Goal: Task Accomplishment & Management: Complete application form

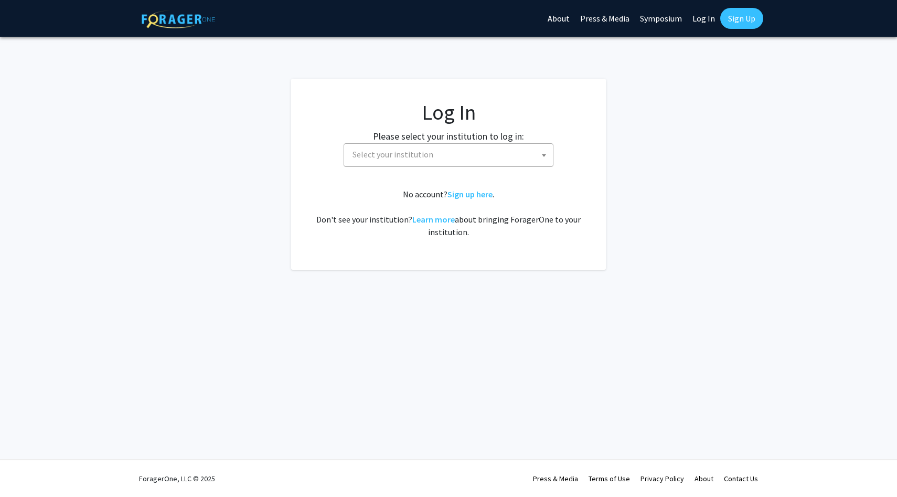
select select
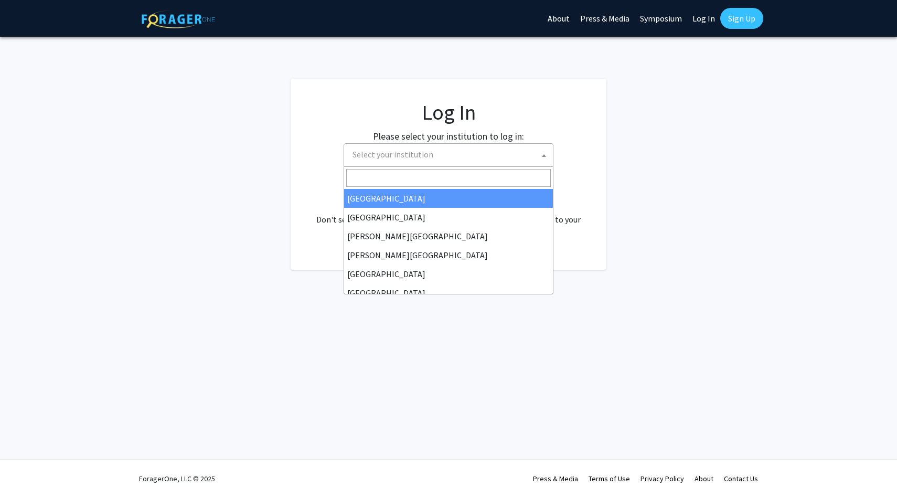
click at [398, 164] on span "Select your institution" at bounding box center [450, 155] width 205 height 22
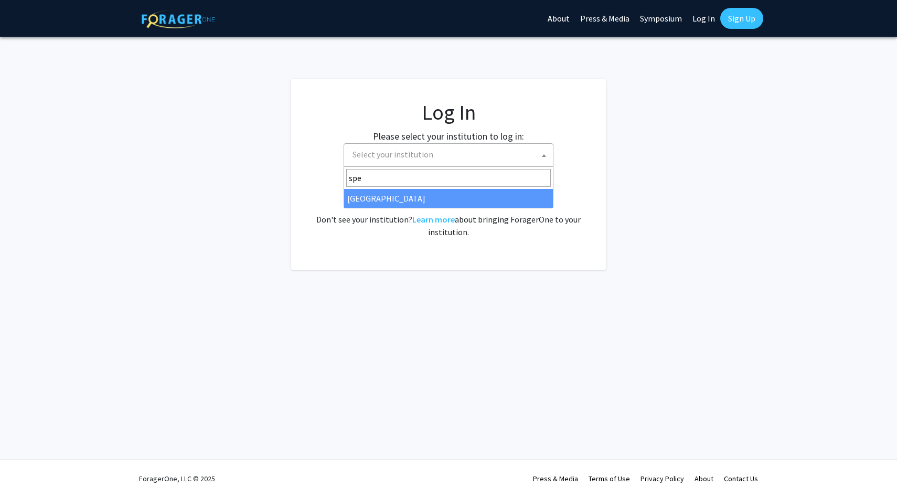
type input "spe"
select select "4"
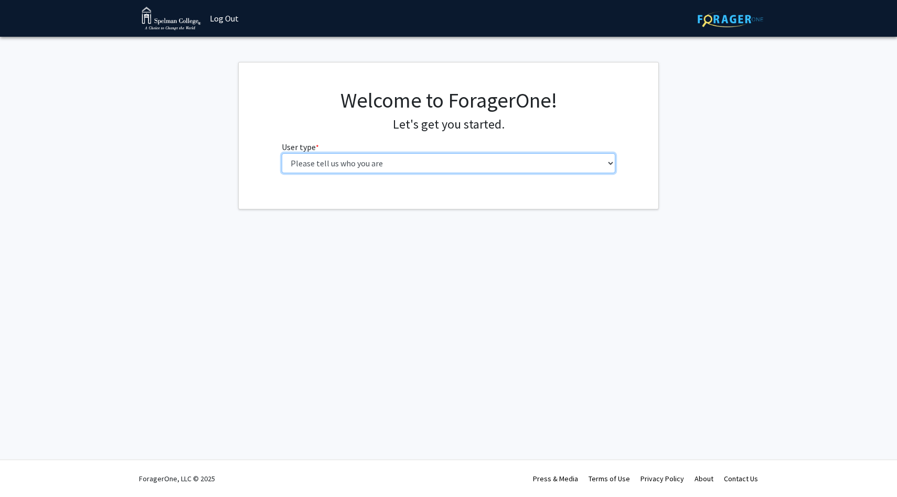
click at [494, 154] on select "Please tell us who you are Undergraduate Student Master's Student Doctoral Cand…" at bounding box center [449, 163] width 334 height 20
click at [488, 158] on select "Please tell us who you are Undergraduate Student Master's Student Doctoral Cand…" at bounding box center [449, 163] width 334 height 20
select select "1: undergrad"
click at [282, 153] on select "Please tell us who you are Undergraduate Student Master's Student Doctoral Cand…" at bounding box center [449, 163] width 334 height 20
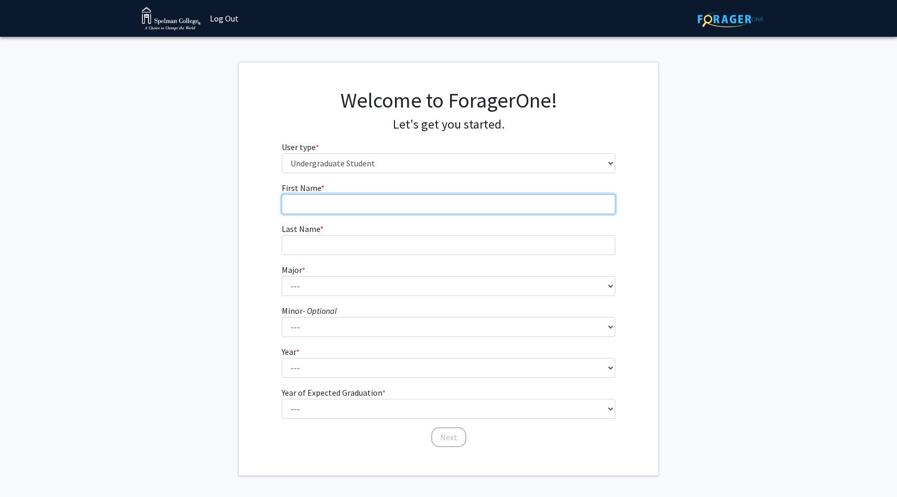
click at [409, 202] on input "First Name * required" at bounding box center [449, 204] width 334 height 20
type input "Anora"
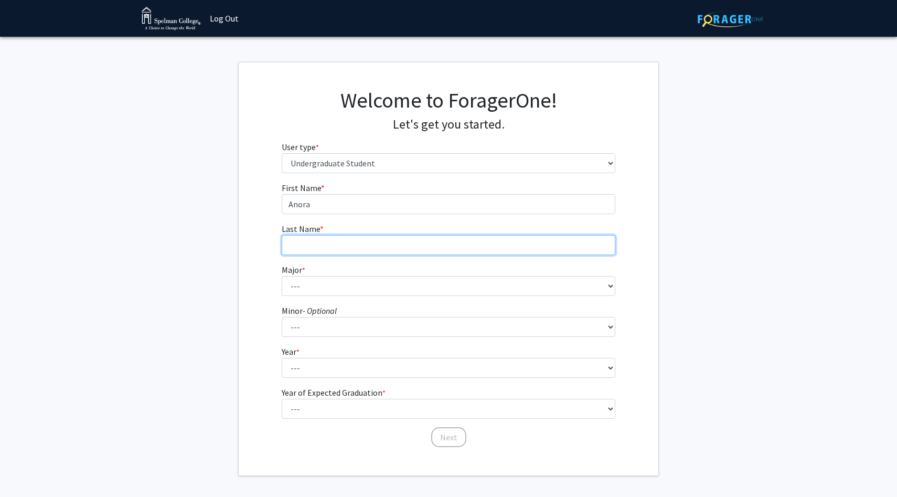
type input "Maisonet-Curry"
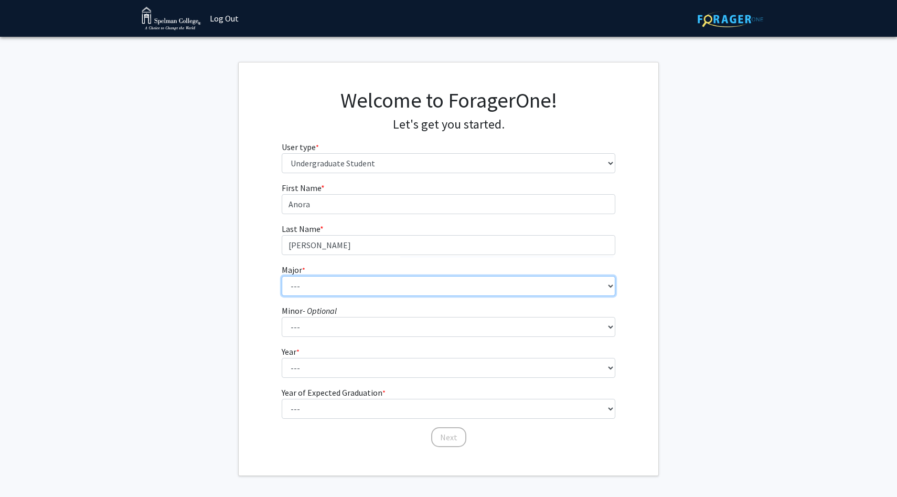
click at [368, 289] on select "--- Art Art History Biochemistry Biology Chemistry Comparative Women’s Studies …" at bounding box center [449, 286] width 334 height 20
select select "4: 250"
click at [282, 276] on select "--- Art Art History Biochemistry Biology Chemistry Comparative Women’s Studies …" at bounding box center [449, 286] width 334 height 20
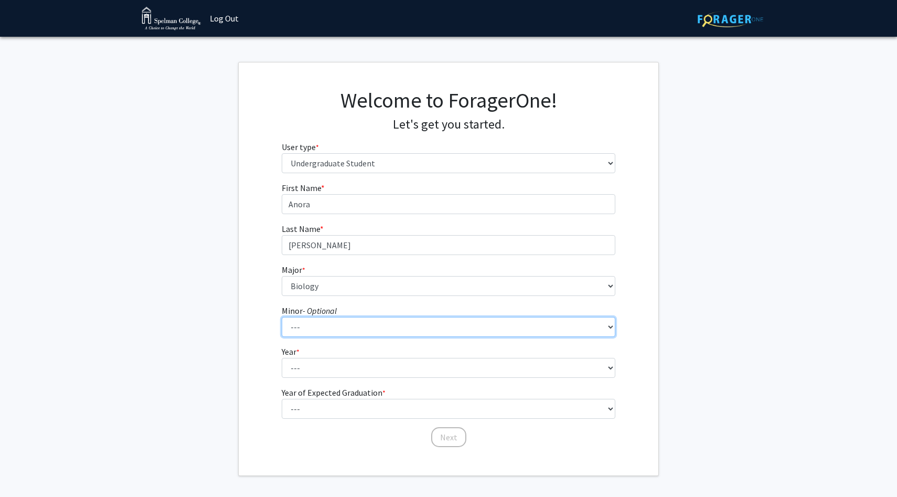
click at [344, 322] on select "--- African Diaspora Studies Anthropology Art History Asian Studies Biochemistr…" at bounding box center [449, 327] width 334 height 20
select select "32: 156"
click at [282, 317] on select "--- African Diaspora Studies Anthropology Art History Asian Studies Biochemistr…" at bounding box center [449, 327] width 334 height 20
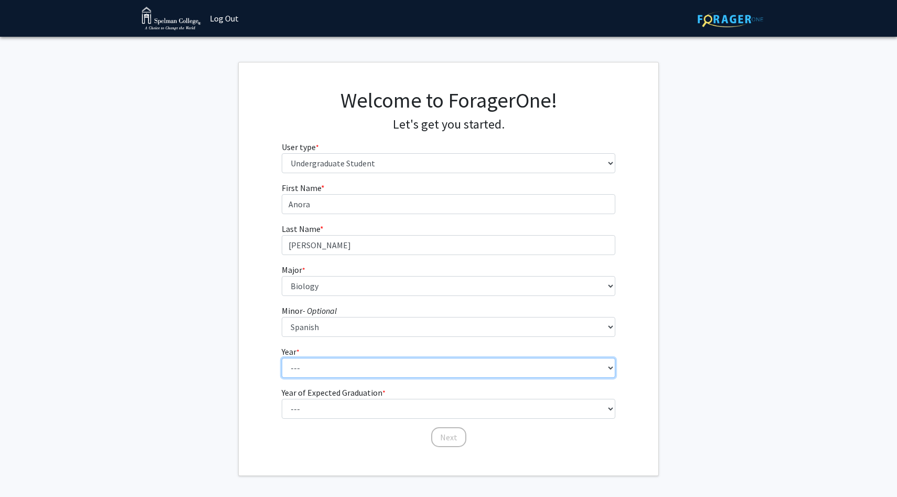
click at [342, 369] on select "--- First-year Sophomore Junior Senior Postbaccalaureate Certificate" at bounding box center [449, 368] width 334 height 20
select select "1: first-year"
click at [282, 358] on select "--- First-year Sophomore Junior Senior Postbaccalaureate Certificate" at bounding box center [449, 368] width 334 height 20
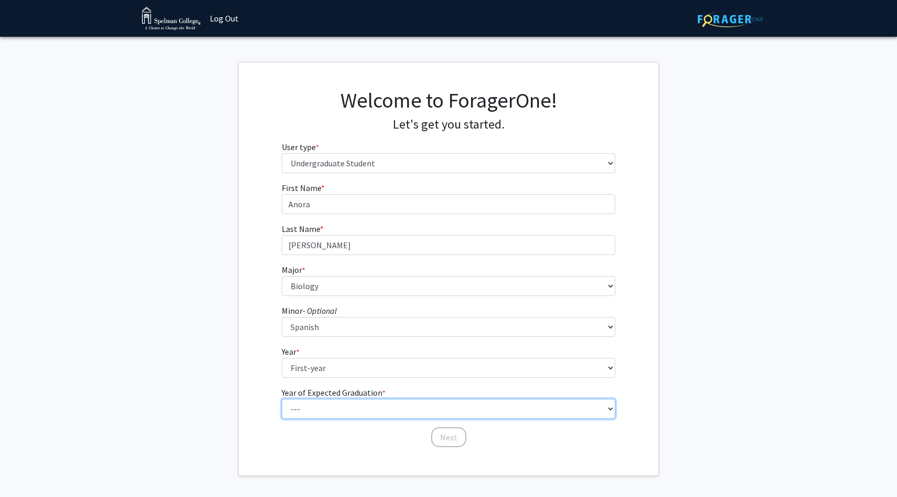
click at [349, 411] on select "--- 2025 2026 2027 2028 2029 2030 2031 2032 2033 2034" at bounding box center [449, 409] width 334 height 20
click at [282, 399] on select "--- 2025 2026 2027 2028 2029 2030 2031 2032 2033 2034" at bounding box center [449, 409] width 334 height 20
click at [350, 411] on select "--- 2025 2026 2027 2028 2029 2030 2031 2032 2033 2034" at bounding box center [449, 409] width 334 height 20
select select "5: 2029"
click at [282, 399] on select "--- 2025 2026 2027 2028 2029 2030 2031 2032 2033 2034" at bounding box center [449, 409] width 334 height 20
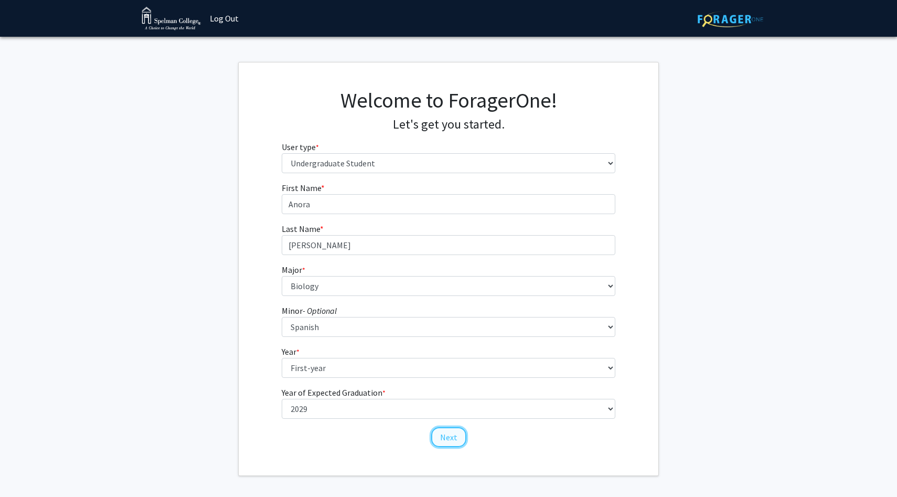
click at [445, 432] on button "Next" at bounding box center [448, 437] width 35 height 20
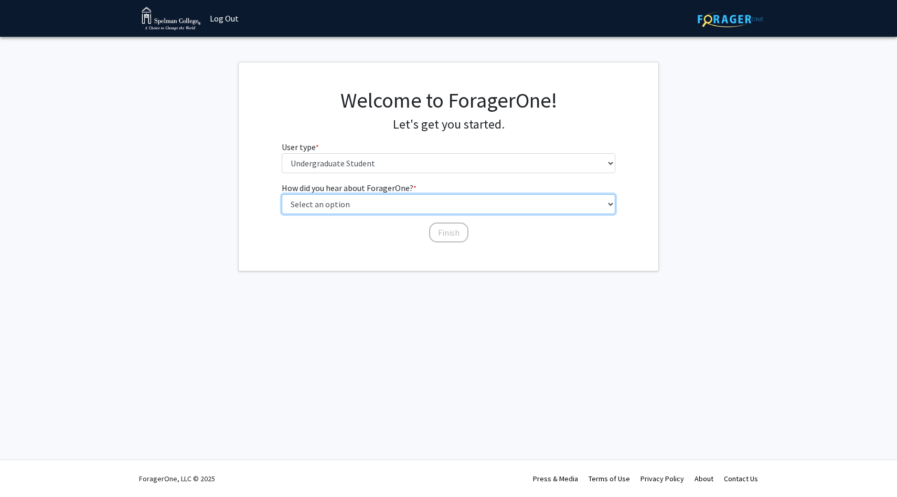
click at [448, 207] on select "Select an option Peer/student recommendation Faculty/staff recommendation Unive…" at bounding box center [449, 204] width 334 height 20
select select "2: faculty_recommendation"
click at [282, 194] on select "Select an option Peer/student recommendation Faculty/staff recommendation Unive…" at bounding box center [449, 204] width 334 height 20
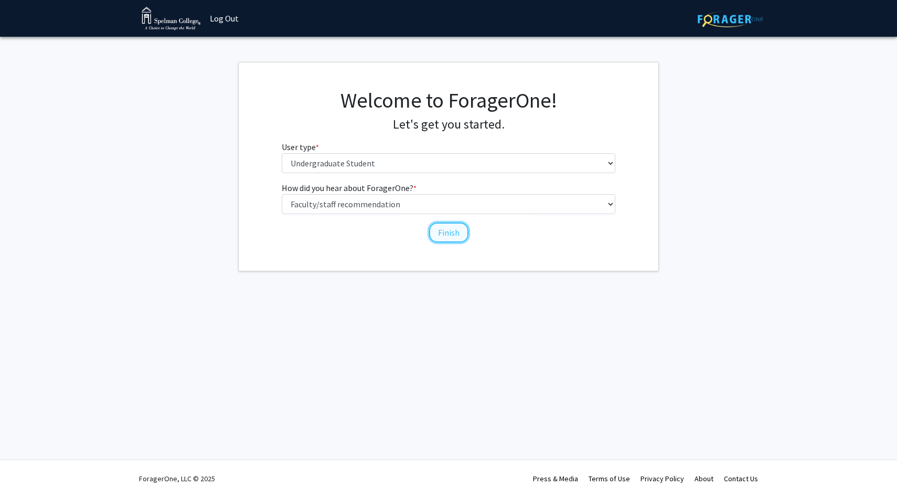
click at [445, 237] on button "Finish" at bounding box center [448, 232] width 39 height 20
